Goal: Information Seeking & Learning: Learn about a topic

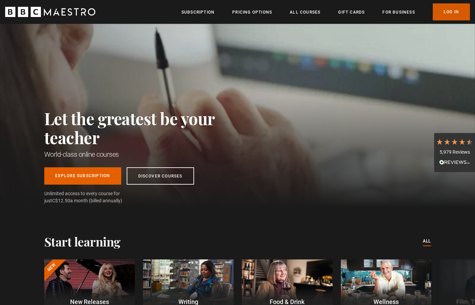
click at [450, 11] on link "Log In" at bounding box center [451, 11] width 37 height 17
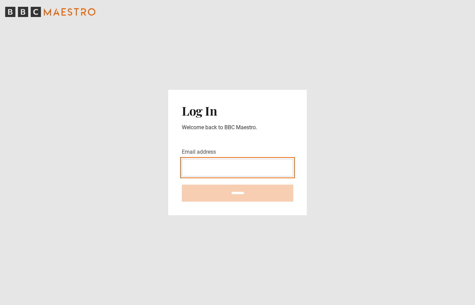
type input "**********"
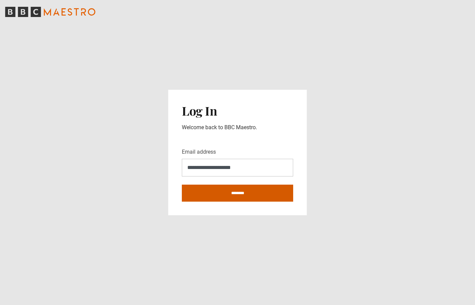
click at [242, 198] on input "********" at bounding box center [237, 193] width 111 height 17
type input "**********"
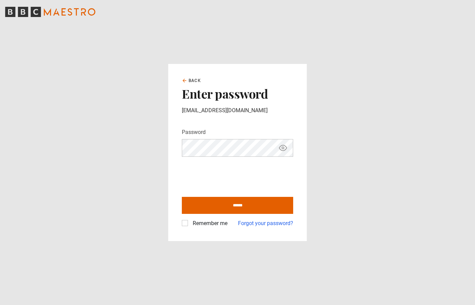
drag, startPoint x: 186, startPoint y: 223, endPoint x: 209, endPoint y: 219, distance: 23.8
click at [190, 223] on label "Remember me" at bounding box center [208, 224] width 37 height 8
click at [242, 204] on input "******" at bounding box center [237, 205] width 111 height 17
type input "**********"
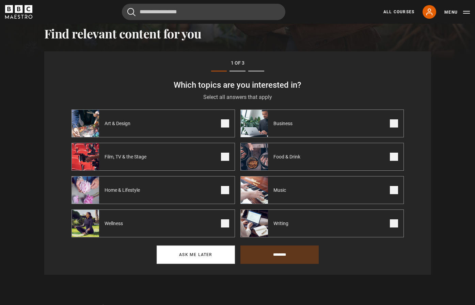
click at [214, 253] on button "Ask me later" at bounding box center [196, 255] width 78 height 18
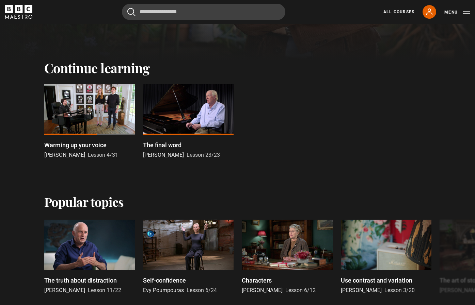
scroll to position [233, 0]
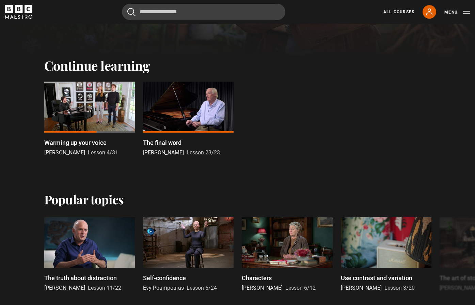
click at [94, 118] on div at bounding box center [89, 107] width 91 height 51
click at [81, 110] on div at bounding box center [89, 107] width 91 height 51
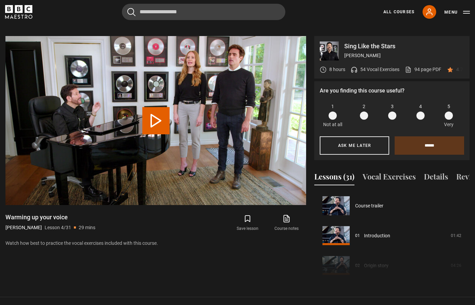
scroll to position [90, 0]
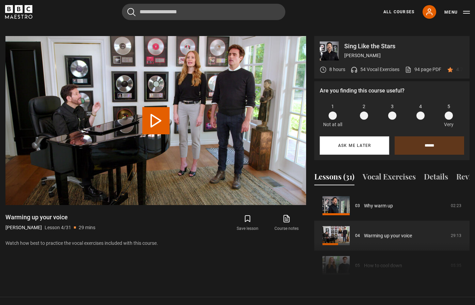
click at [347, 137] on button "Ask me later" at bounding box center [354, 146] width 69 height 18
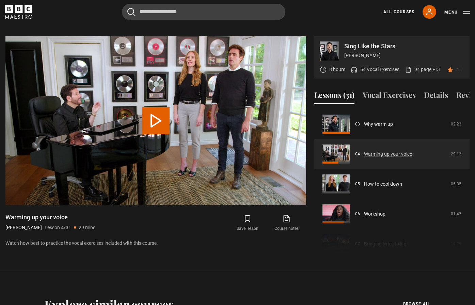
scroll to position [91, 0]
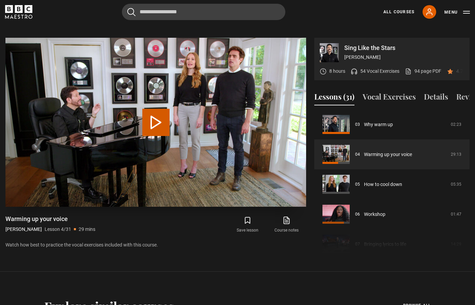
click at [155, 109] on button "Play Lesson Warming up your voice" at bounding box center [155, 122] width 27 height 27
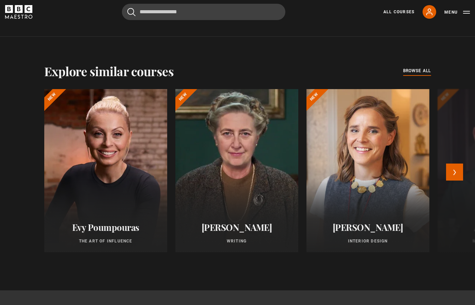
scroll to position [561, 0]
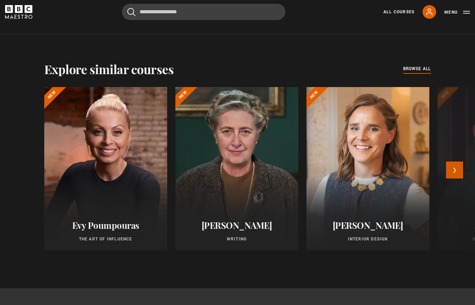
click at [450, 162] on button "Next" at bounding box center [454, 170] width 17 height 17
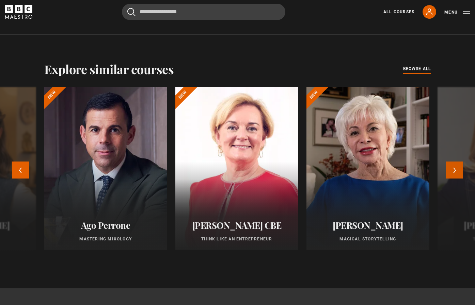
click at [450, 162] on button "Next" at bounding box center [454, 170] width 17 height 17
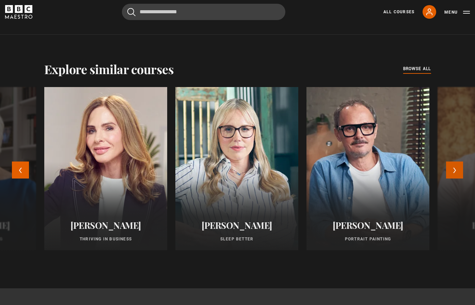
click at [450, 162] on button "Next" at bounding box center [454, 170] width 17 height 17
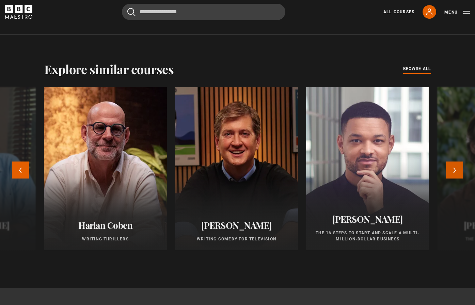
click at [455, 162] on button "Next" at bounding box center [454, 170] width 17 height 17
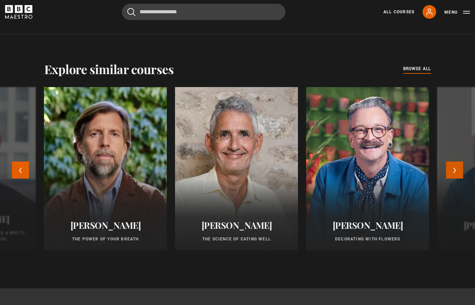
click at [457, 162] on button "Next" at bounding box center [454, 170] width 17 height 17
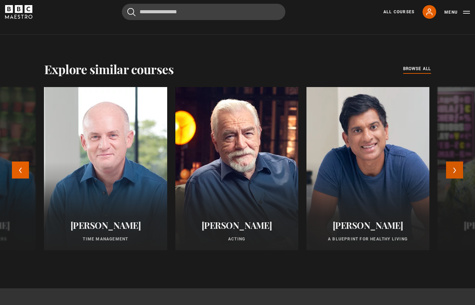
click at [457, 162] on button "Next" at bounding box center [454, 170] width 17 height 17
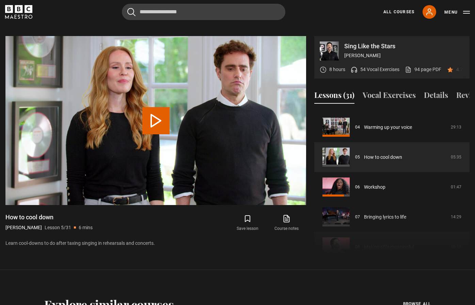
scroll to position [115, 0]
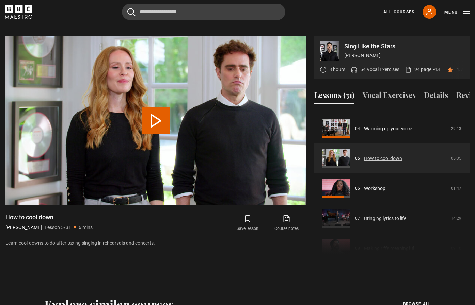
click at [364, 155] on link "How to cool down" at bounding box center [383, 158] width 38 height 7
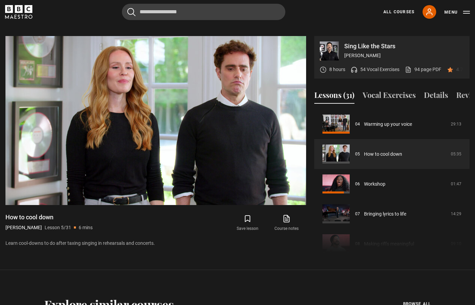
scroll to position [323, 0]
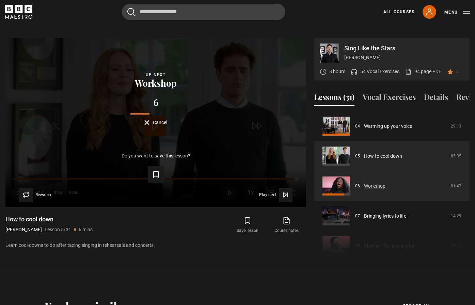
click at [364, 183] on link "Workshop" at bounding box center [374, 186] width 21 height 7
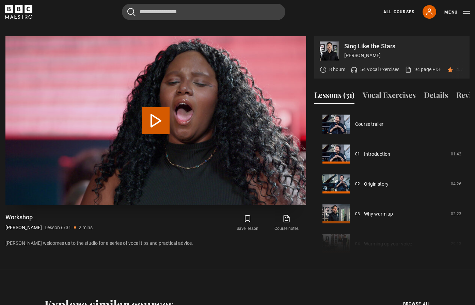
scroll to position [150, 0]
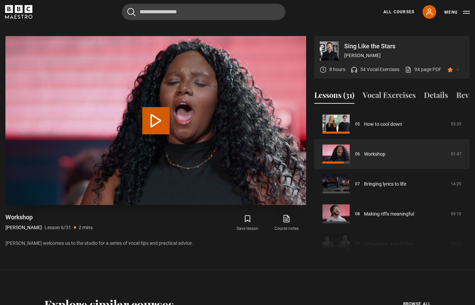
click at [153, 115] on video-js "Video Player is loading. Play Lesson Workshop 10s Skip Back 10 seconds 10s Skip…" at bounding box center [155, 120] width 301 height 169
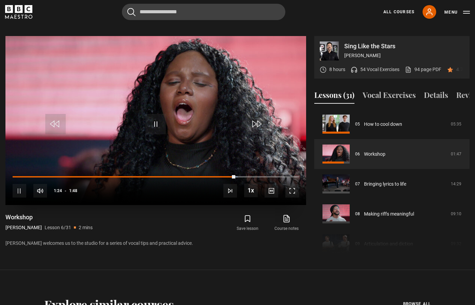
scroll to position [325, 0]
click at [14, 168] on div "10s Skip Back 10 seconds Pause 10s Skip Forward 10 seconds Loaded : 96.80% 0:00…" at bounding box center [155, 187] width 301 height 38
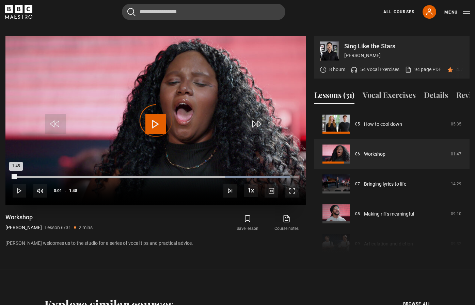
click at [16, 176] on div "Loaded : 96.80% 0:01 1:45" at bounding box center [156, 177] width 286 height 2
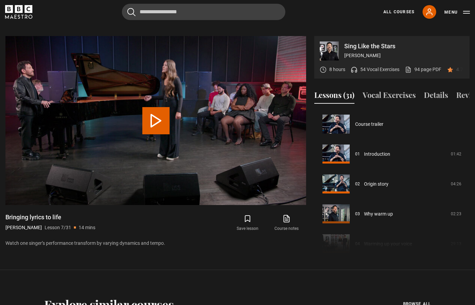
scroll to position [180, 0]
